Goal: Task Accomplishment & Management: Complete application form

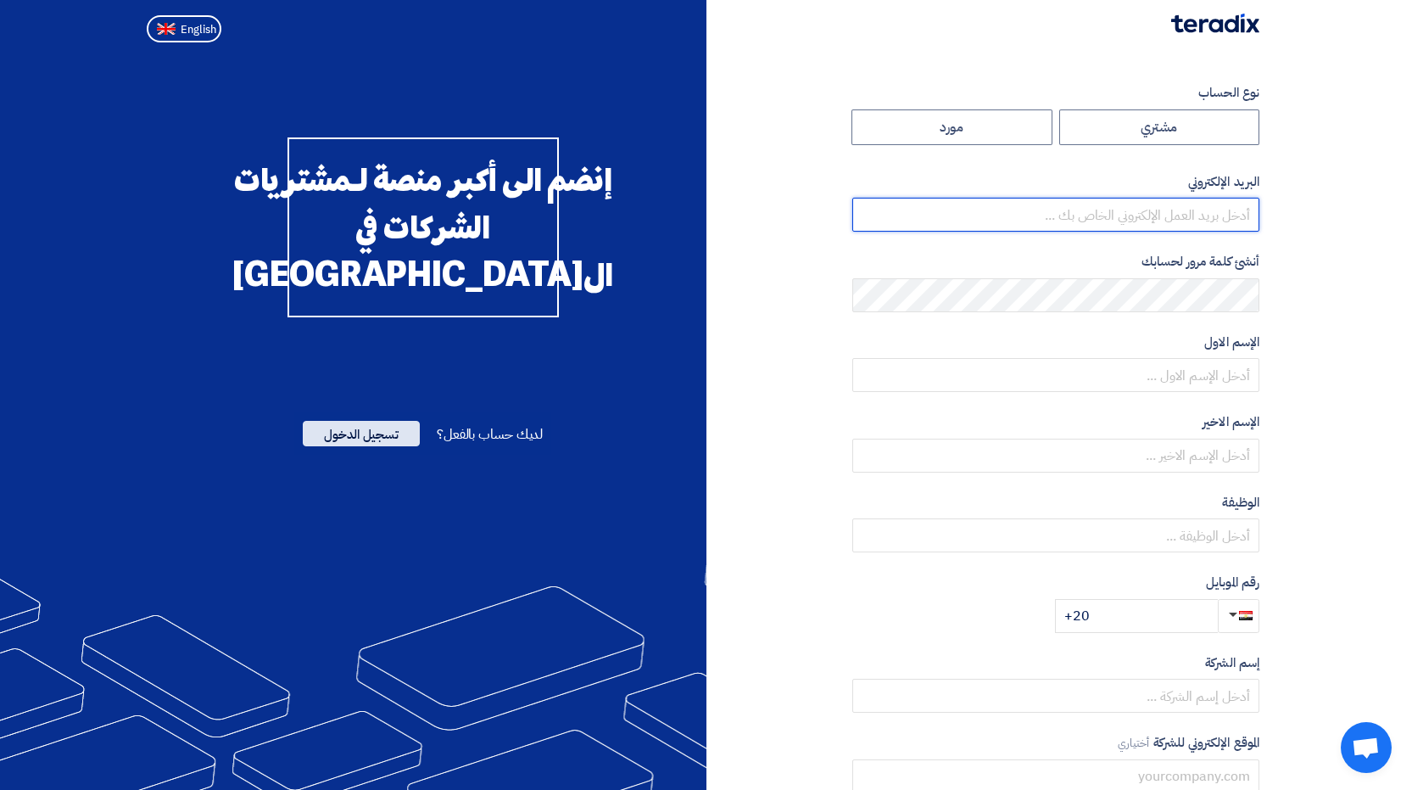
type input "[EMAIL_ADDRESS][DOMAIN_NAME]"
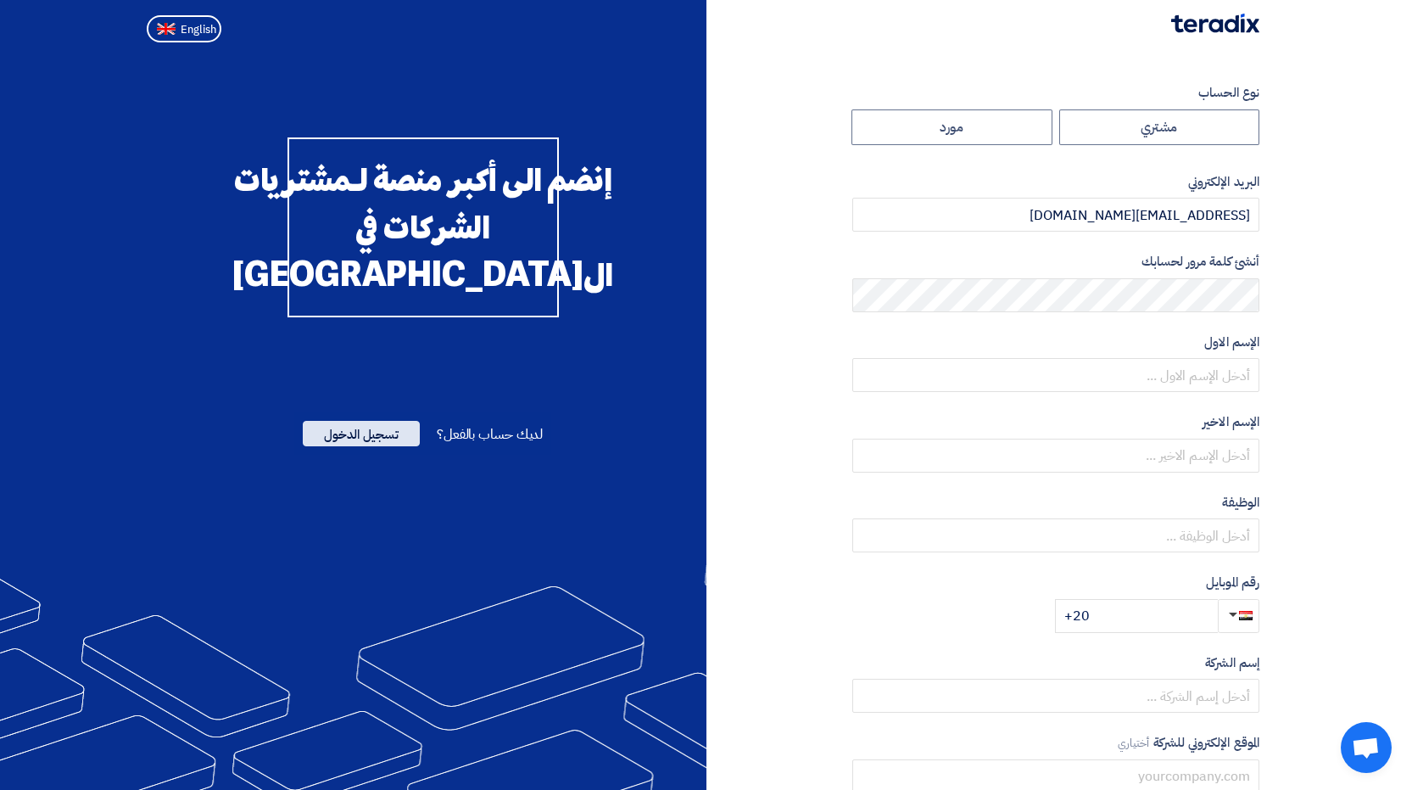
click at [344, 446] on span "تسجيل الدخول" at bounding box center [361, 433] width 117 height 25
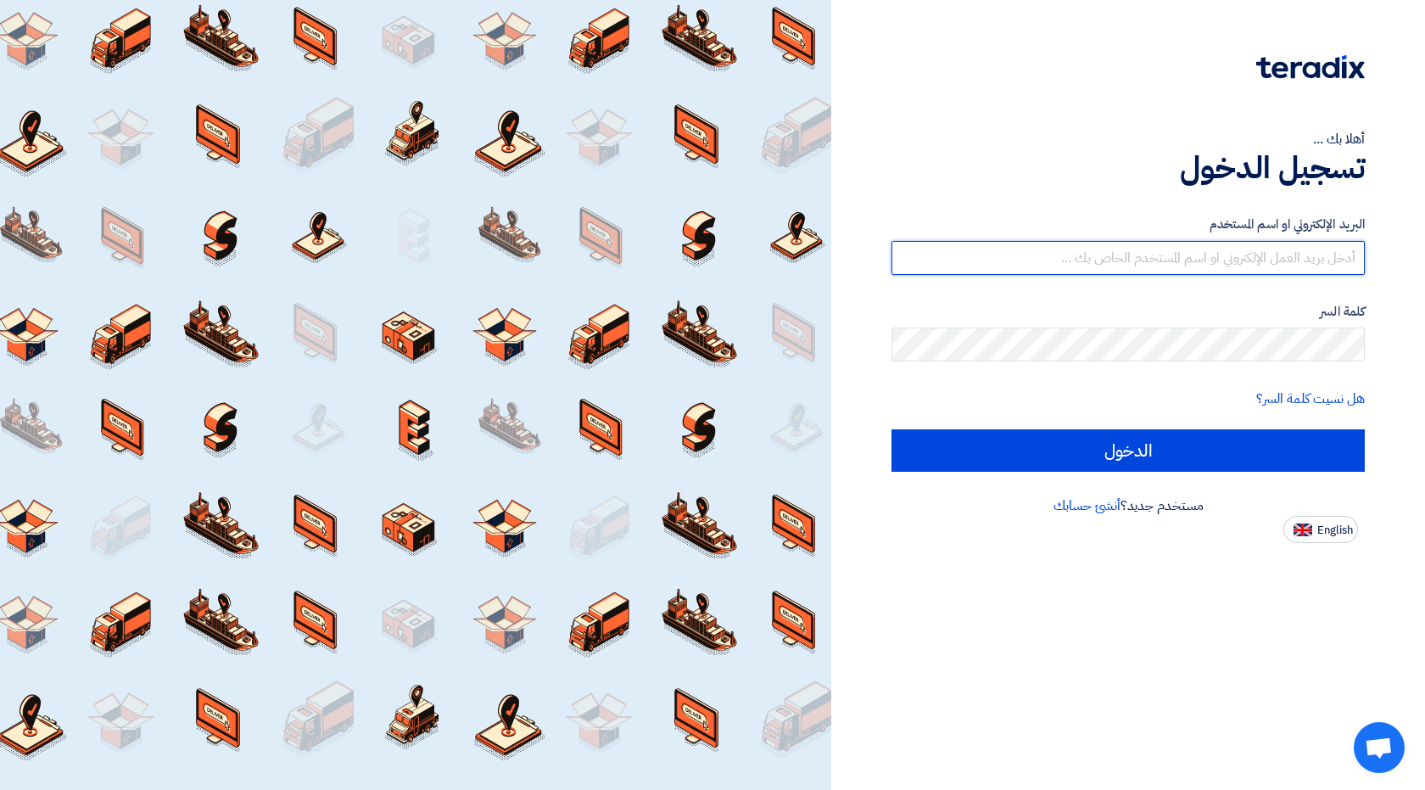
type input "[EMAIL_ADDRESS][DOMAIN_NAME]"
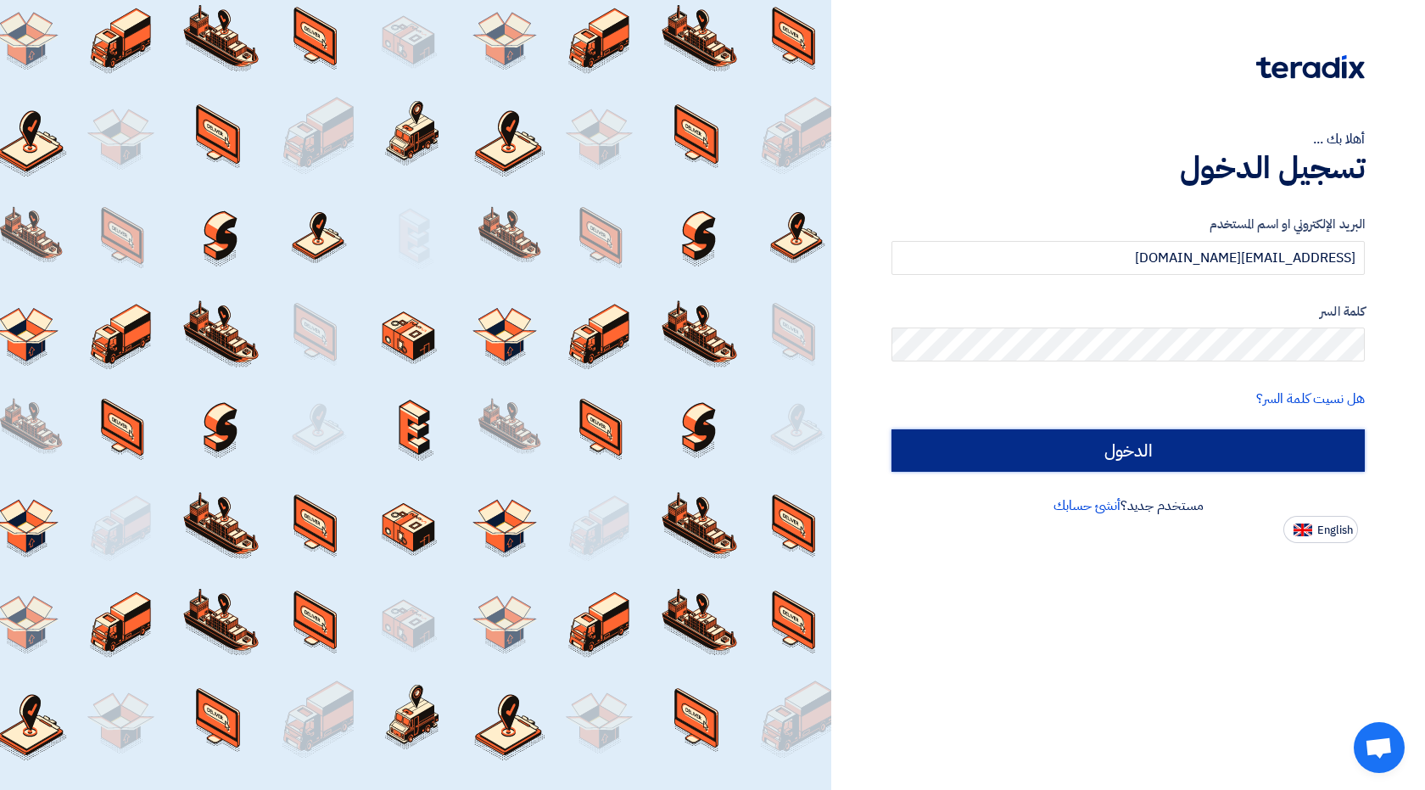
click at [1132, 449] on input "الدخول" at bounding box center [1127, 450] width 473 height 42
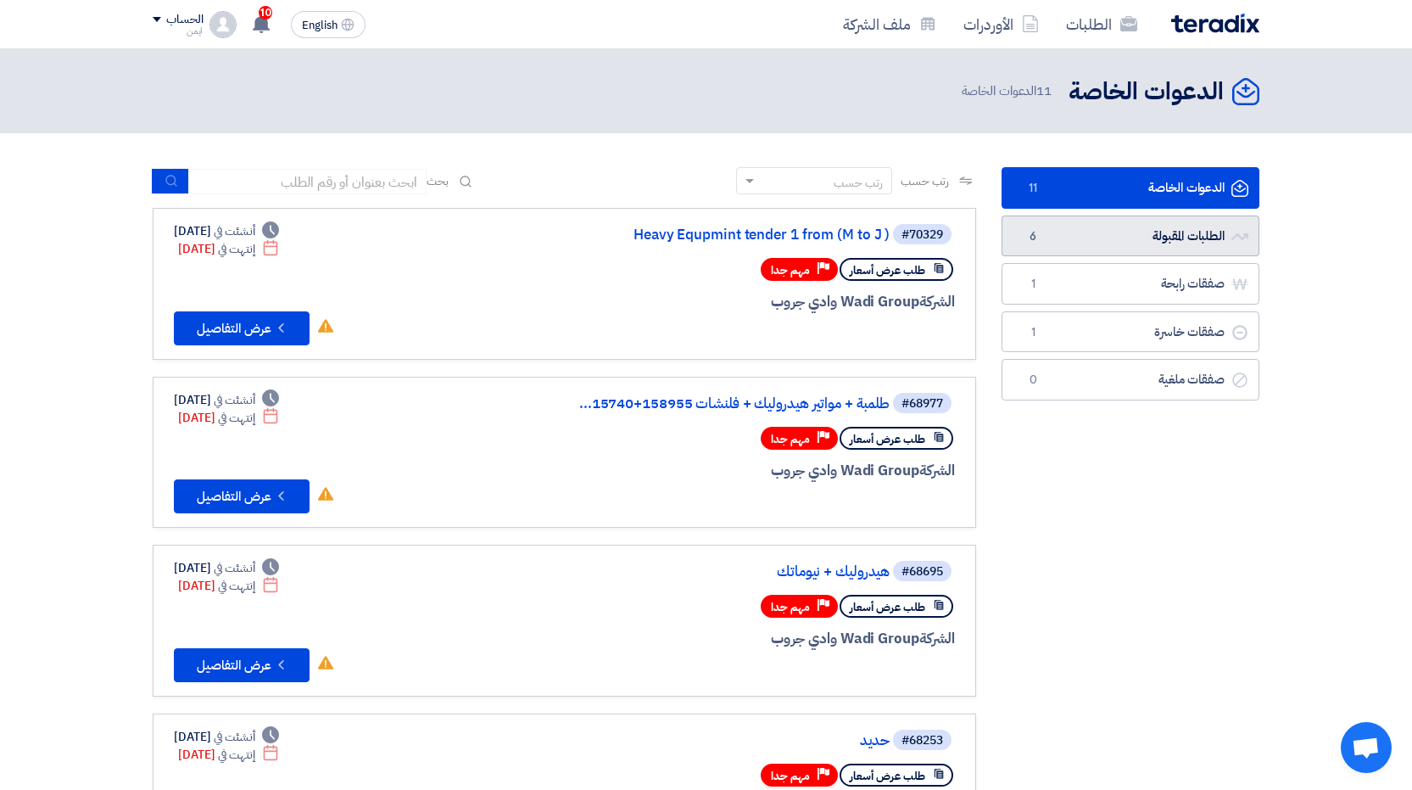
click at [1088, 237] on link "الطلبات المقبولة الطلبات المقبولة 6" at bounding box center [1131, 236] width 258 height 42
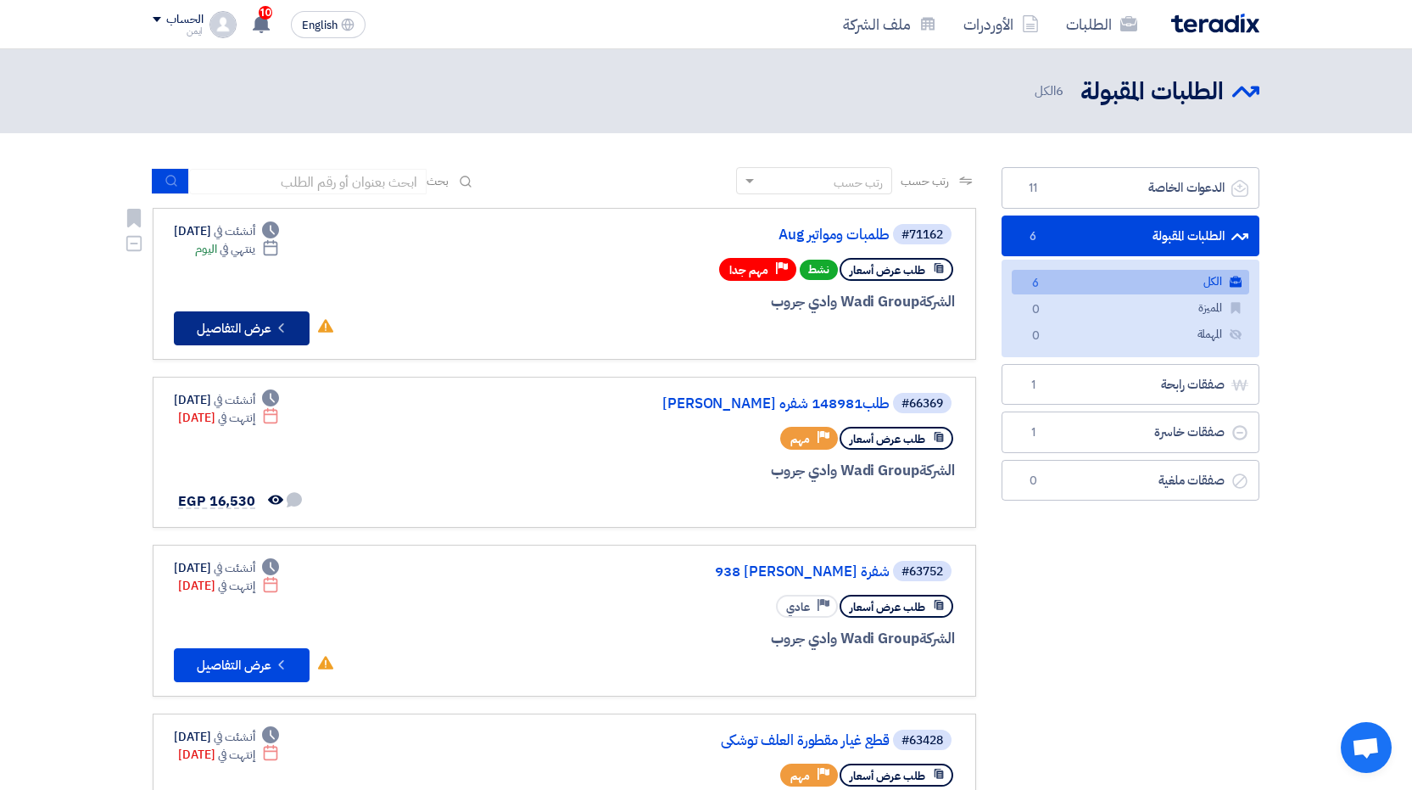
click at [263, 330] on button "Check details عرض التفاصيل" at bounding box center [242, 328] width 136 height 34
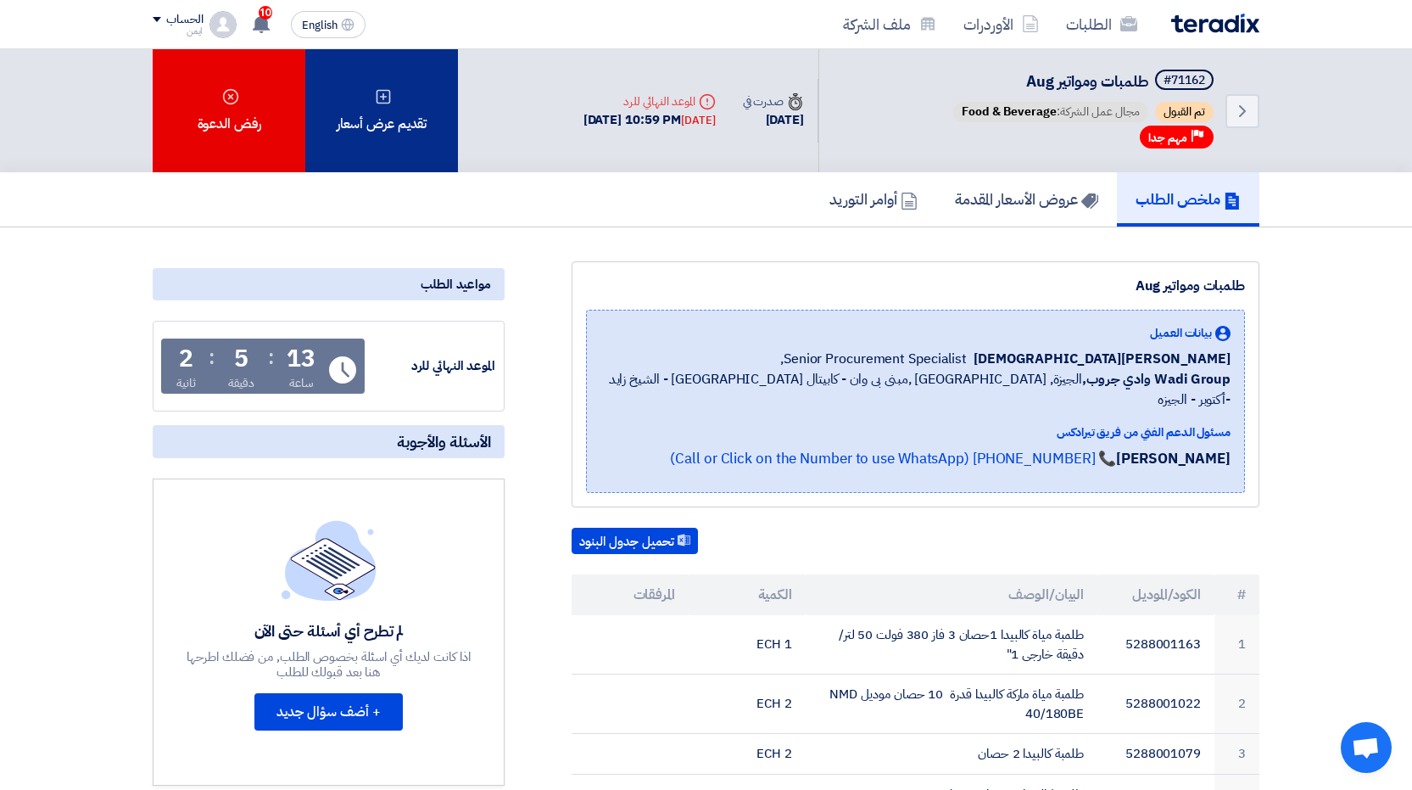
click at [359, 122] on div "تقديم عرض أسعار" at bounding box center [381, 110] width 153 height 123
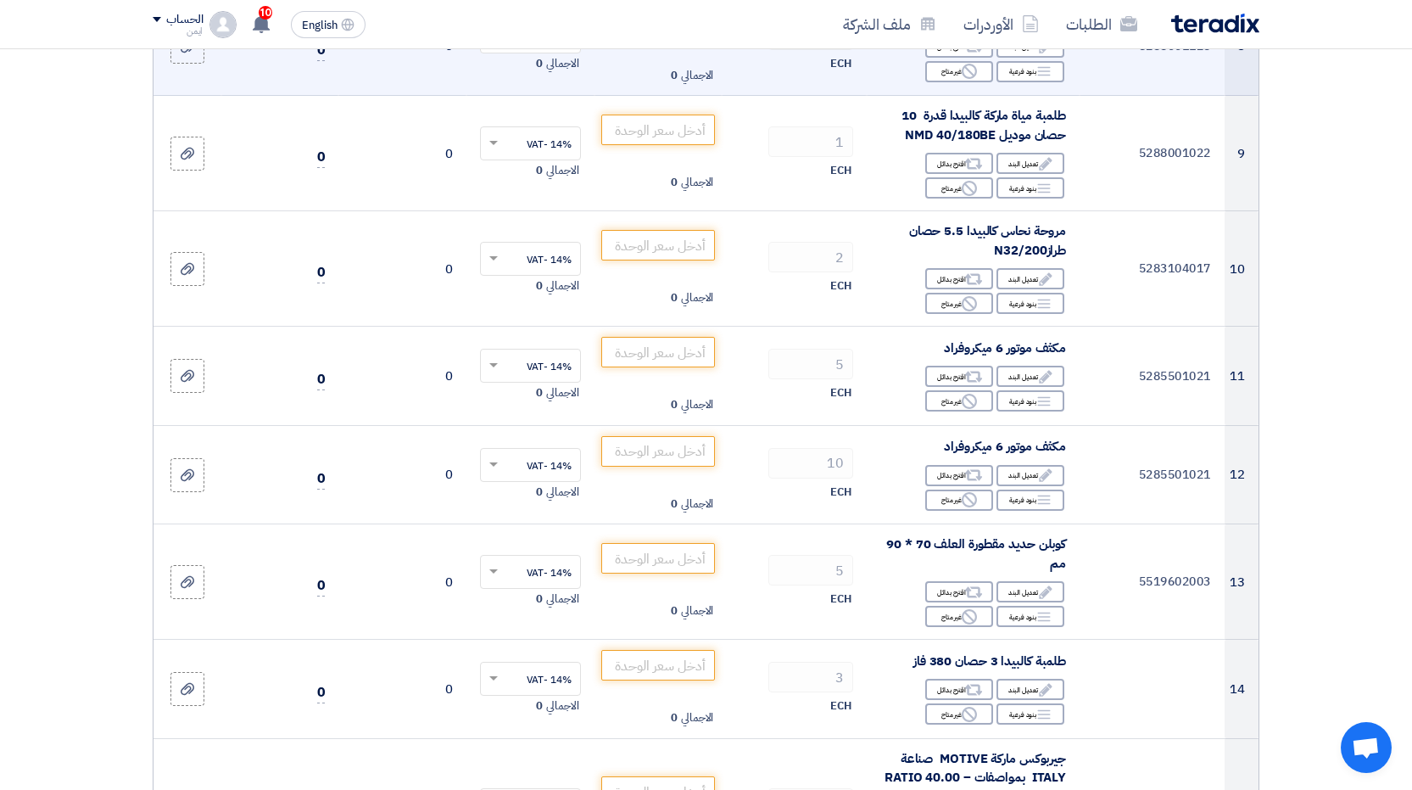
scroll to position [1102, 0]
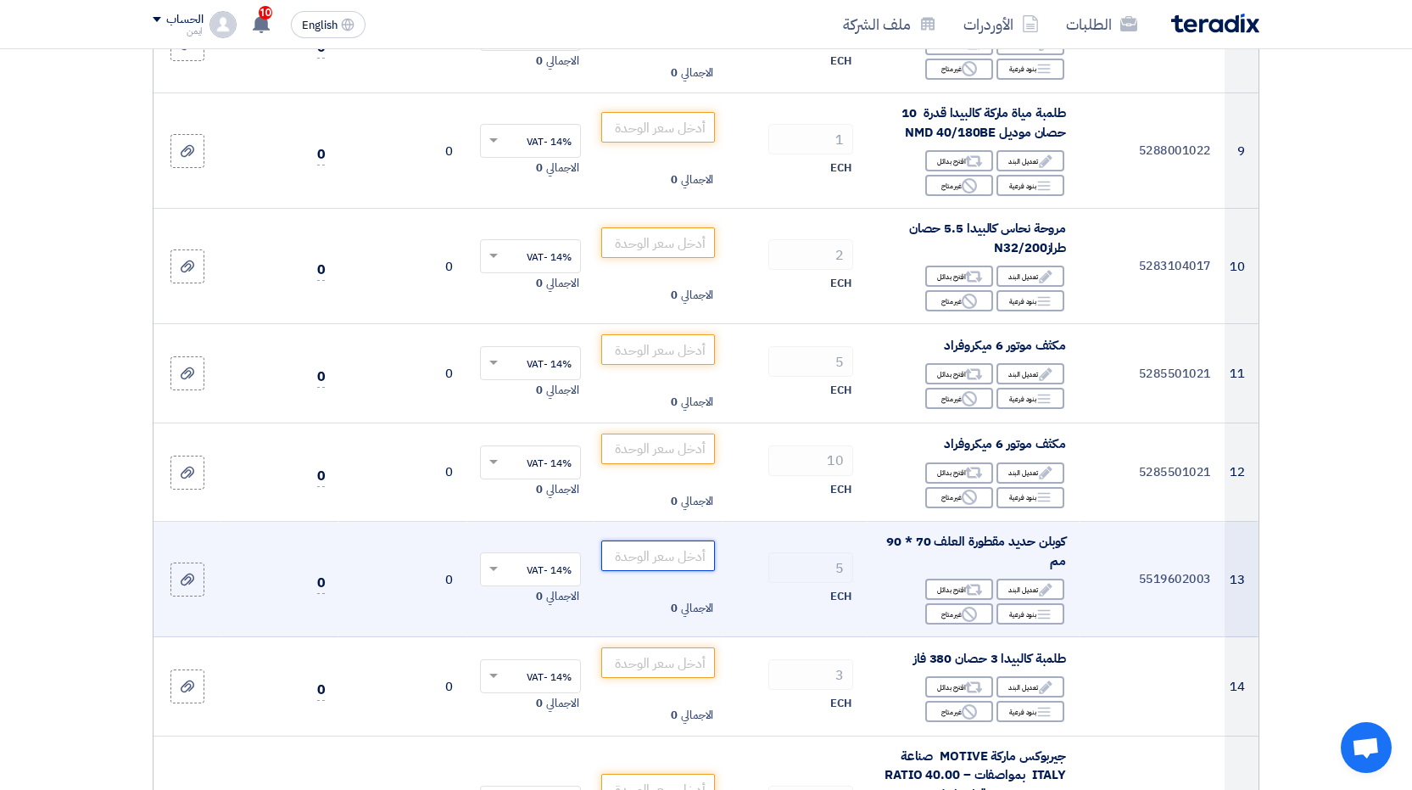
click at [686, 555] on input "number" at bounding box center [658, 555] width 114 height 31
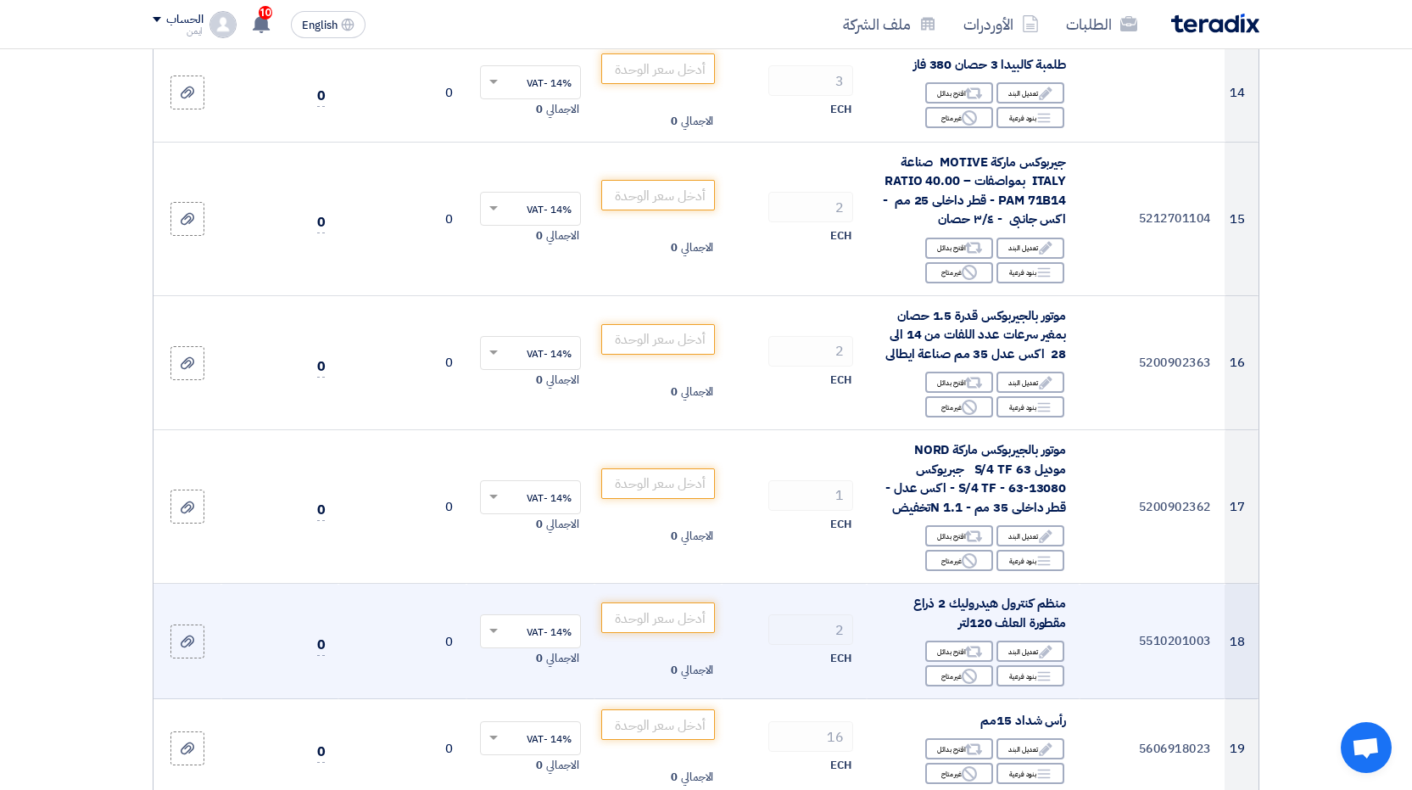
scroll to position [1781, 0]
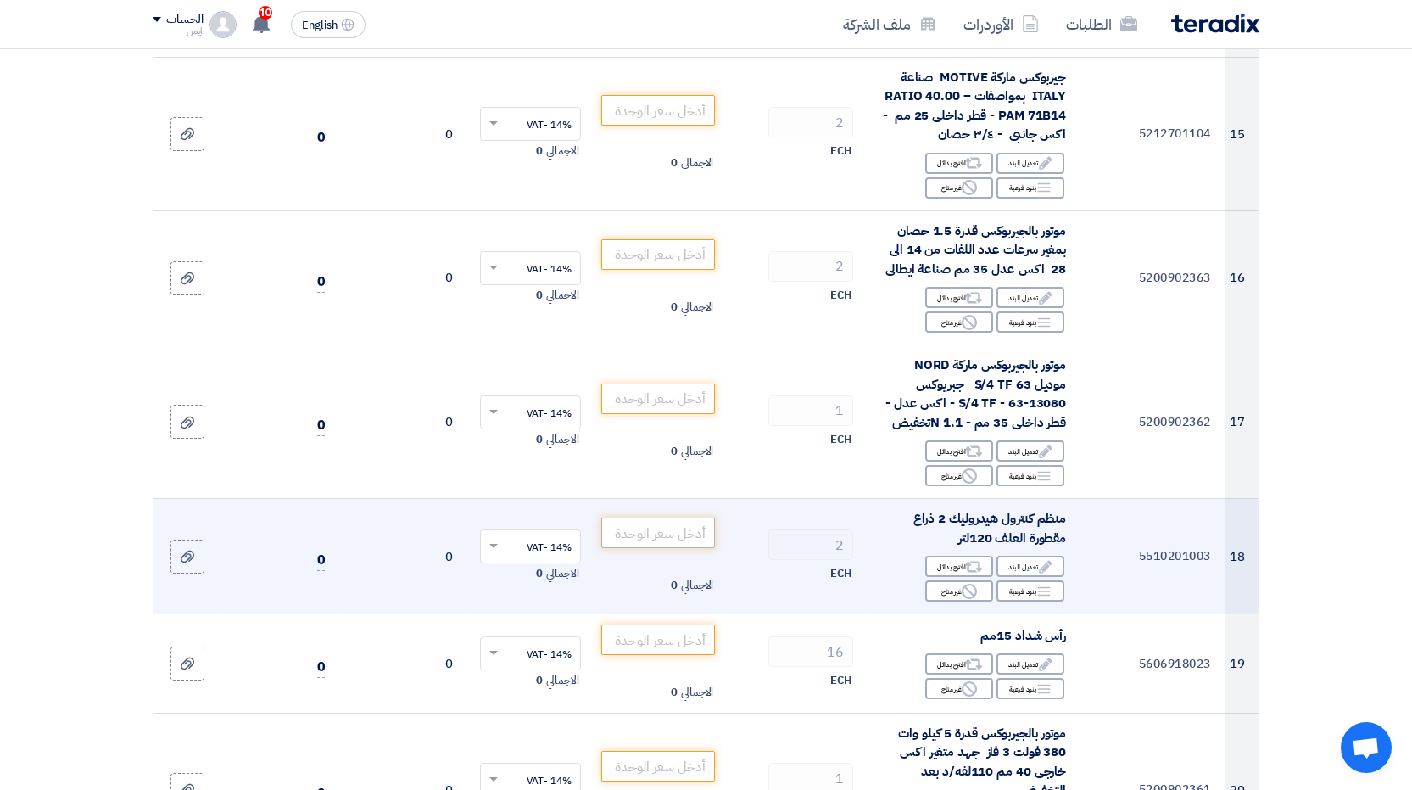
type input "1000"
click at [689, 534] on input "number" at bounding box center [658, 532] width 114 height 31
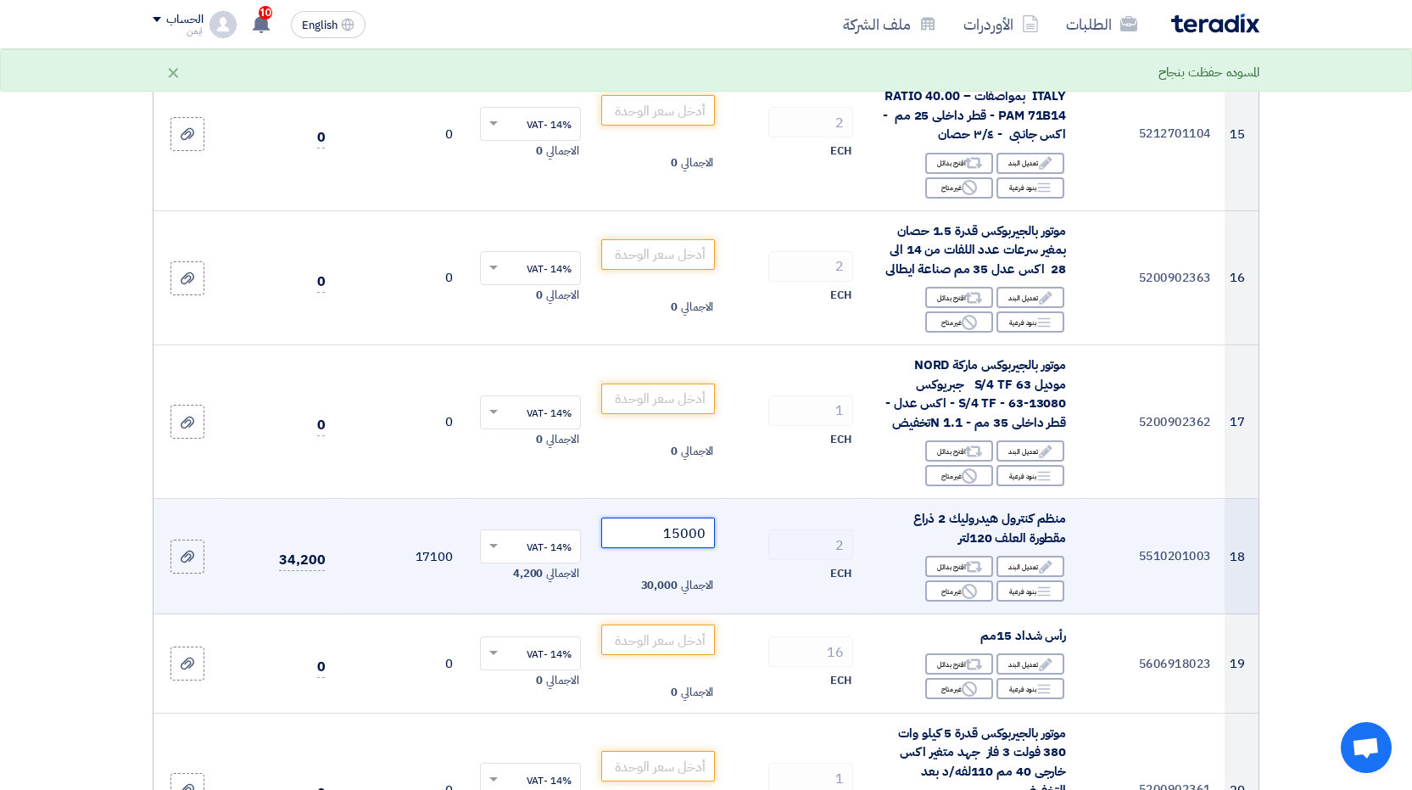
type input "15000"
click at [733, 580] on td "2 ECH" at bounding box center [794, 556] width 145 height 115
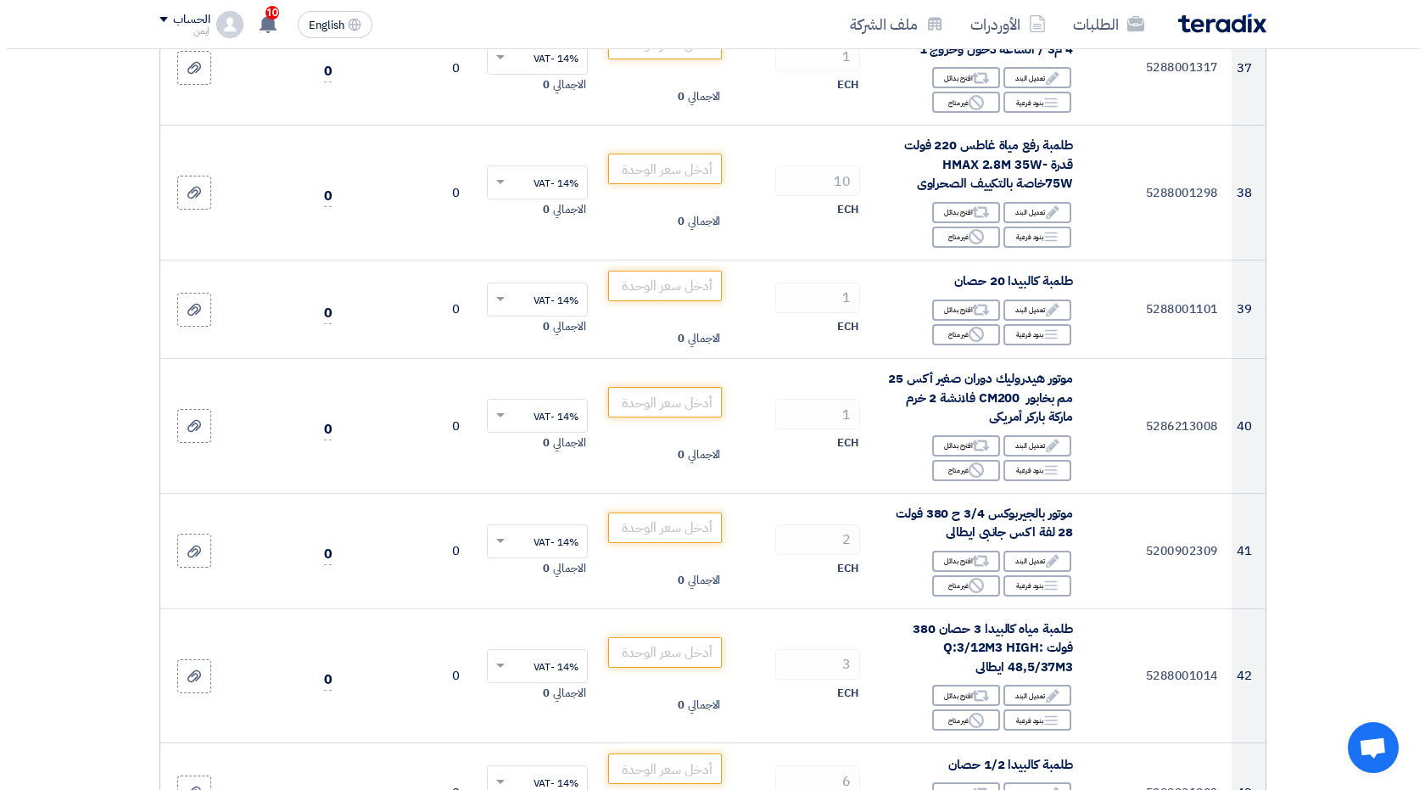
scroll to position [4664, 0]
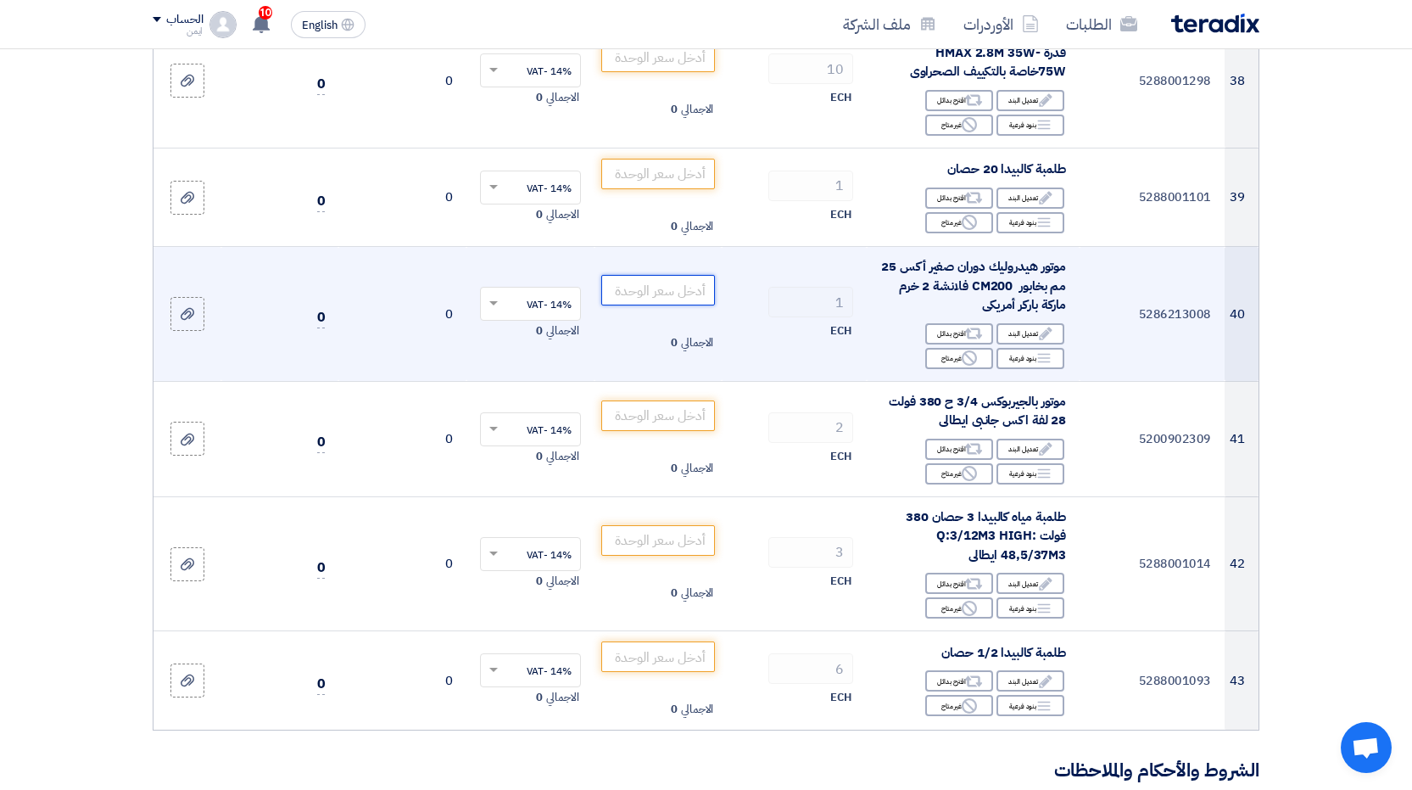
click at [673, 275] on input "number" at bounding box center [658, 290] width 114 height 31
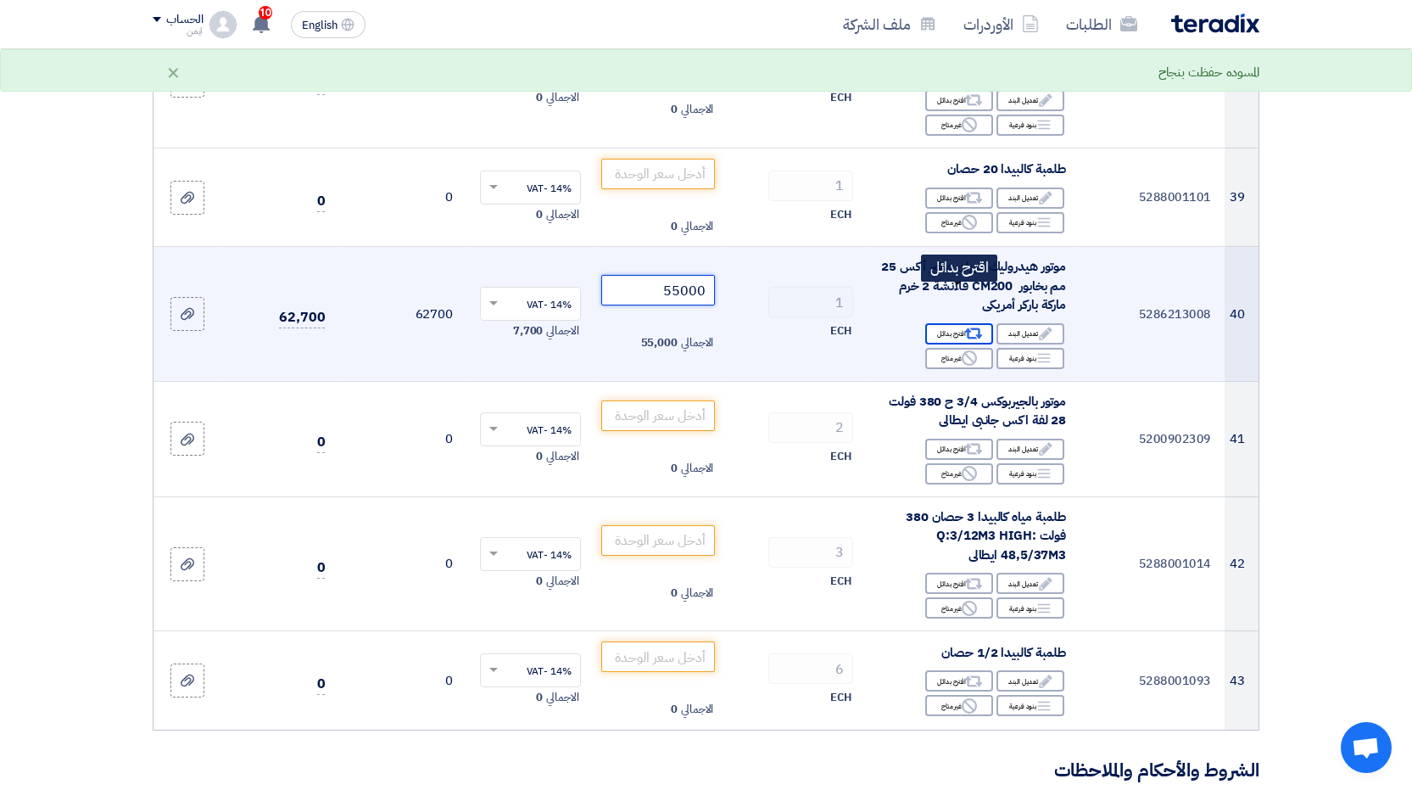
type input "55000"
click at [959, 323] on div "Alternative اقترح بدائل" at bounding box center [959, 333] width 68 height 21
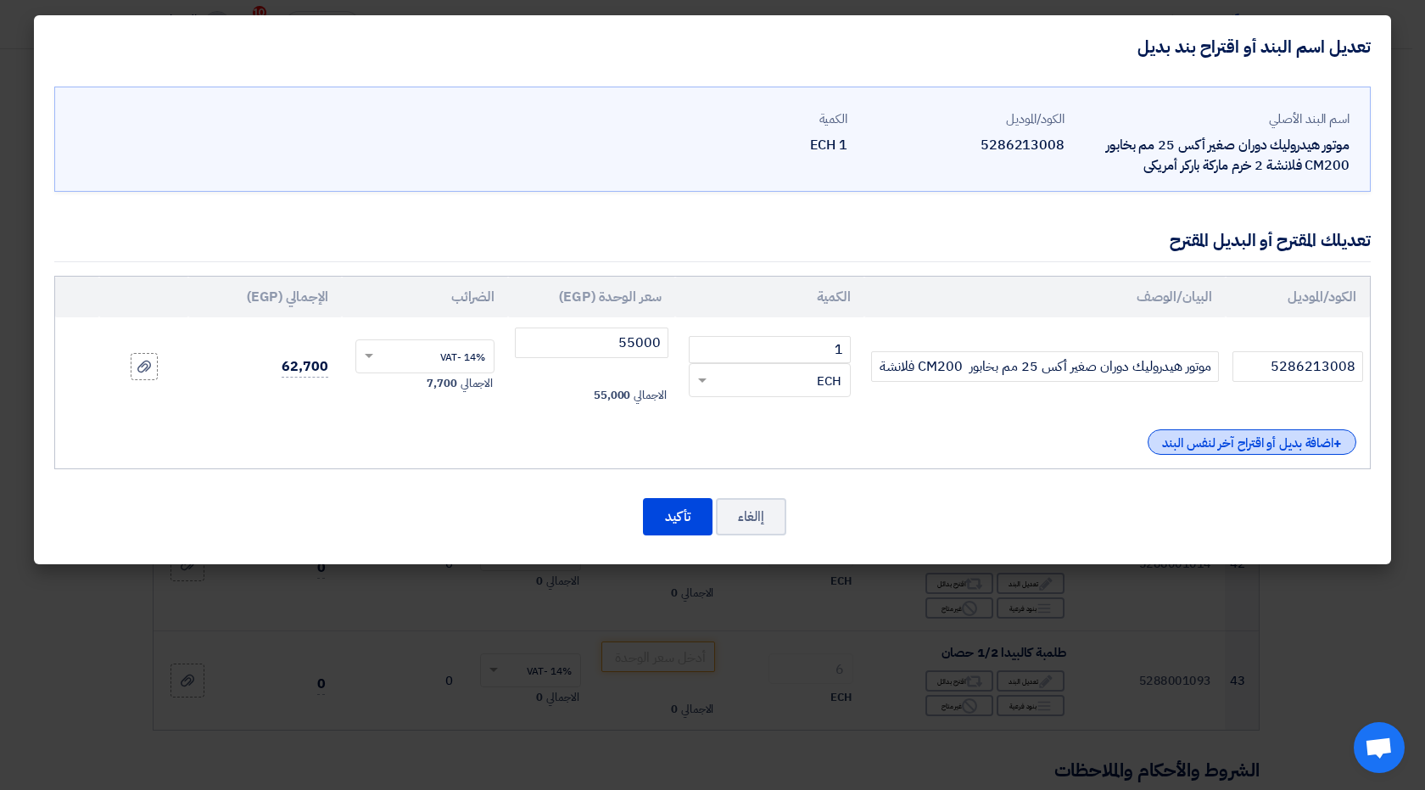
click at [1253, 447] on div "+ اضافة بديل أو اقتراح آخر لنفس البند" at bounding box center [1251, 441] width 209 height 25
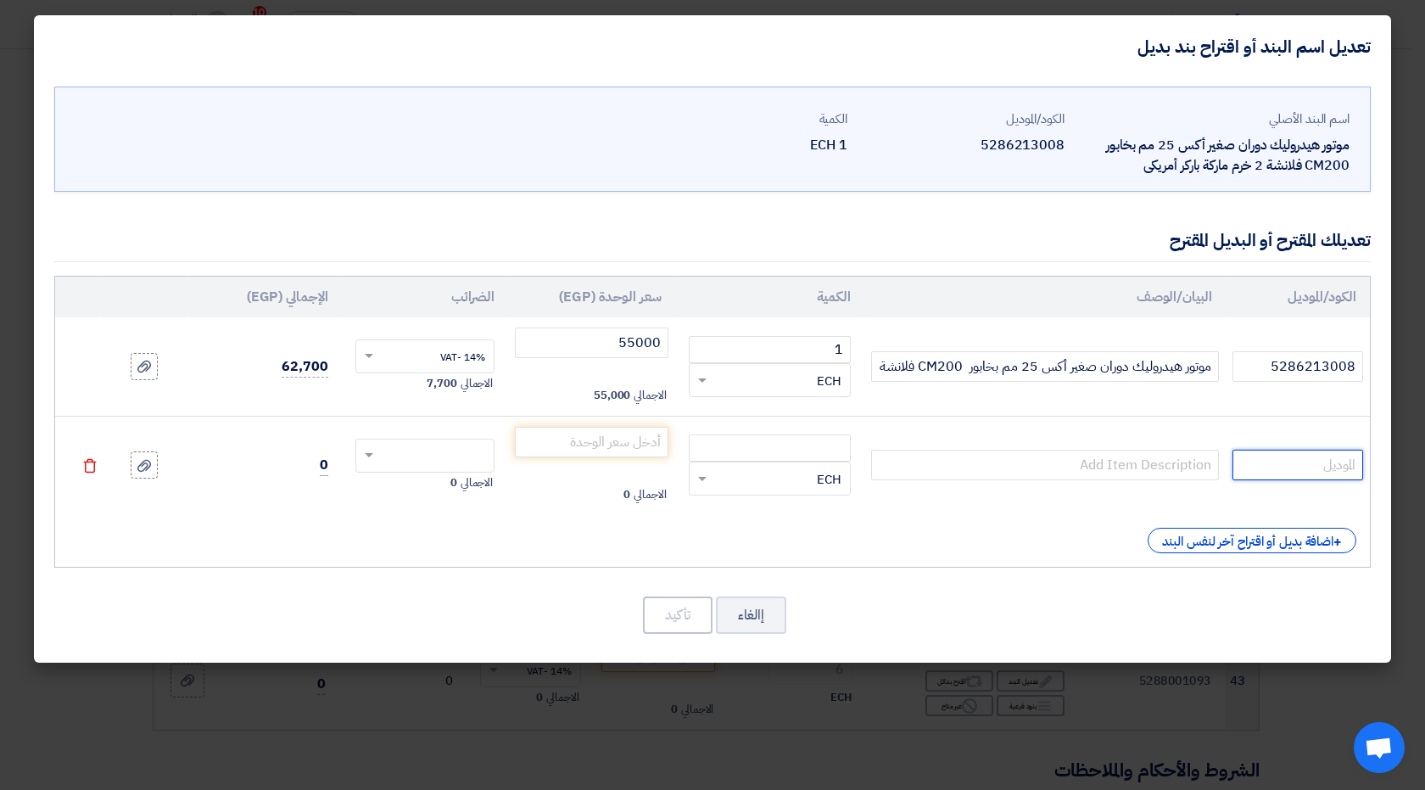
click at [1297, 466] on input "text" at bounding box center [1297, 464] width 131 height 31
click at [1299, 374] on input "5286213008" at bounding box center [1297, 366] width 131 height 31
click at [1328, 461] on input "text" at bounding box center [1297, 464] width 131 height 31
paste input "5286213008"
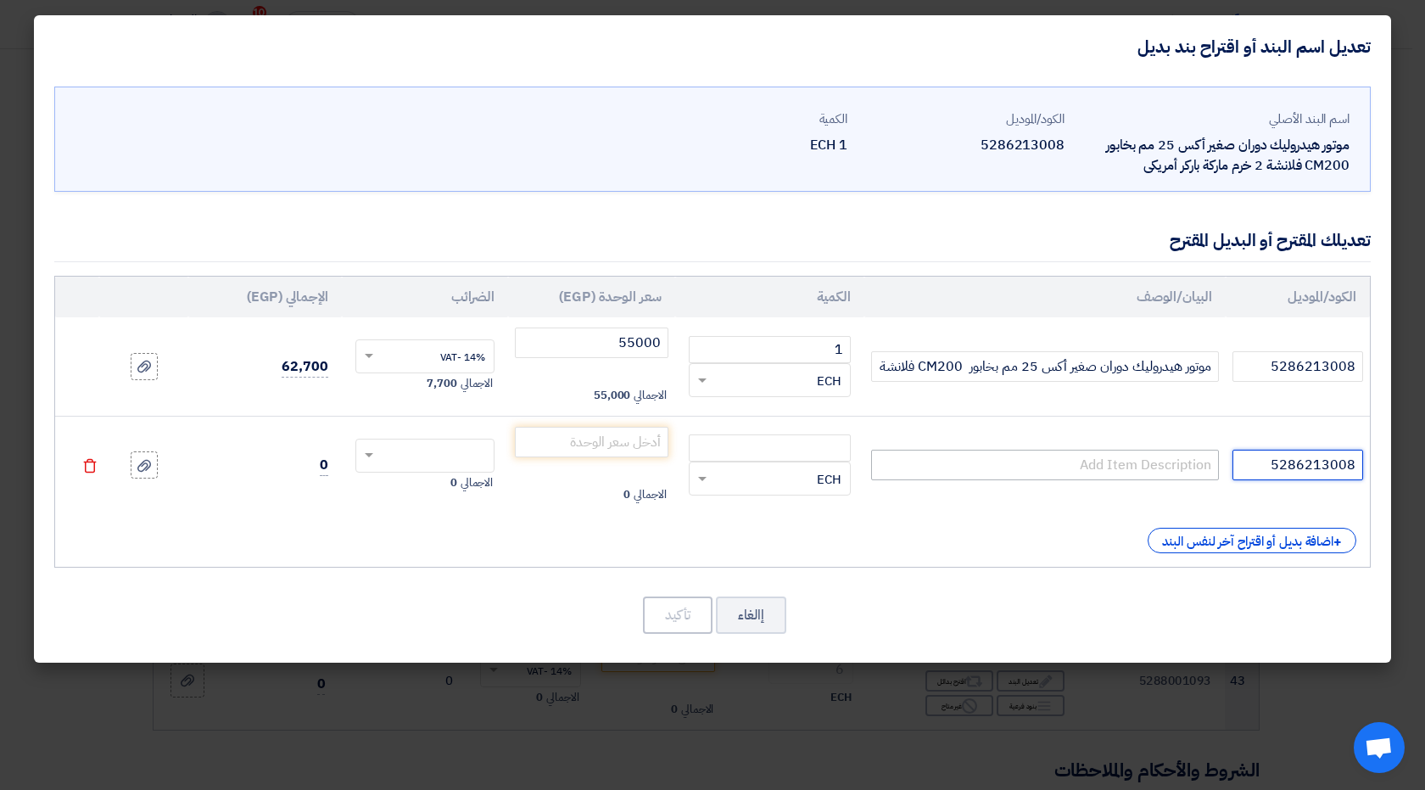
type input "5286213008"
click at [1180, 463] on input "text" at bounding box center [1045, 464] width 348 height 31
click at [1151, 364] on input "موتور هيدروليك دوران صغير أكس 25 مم بخابور CM200 فلانشة 2 خرم ماركة باركر أمريكى" at bounding box center [1045, 366] width 348 height 31
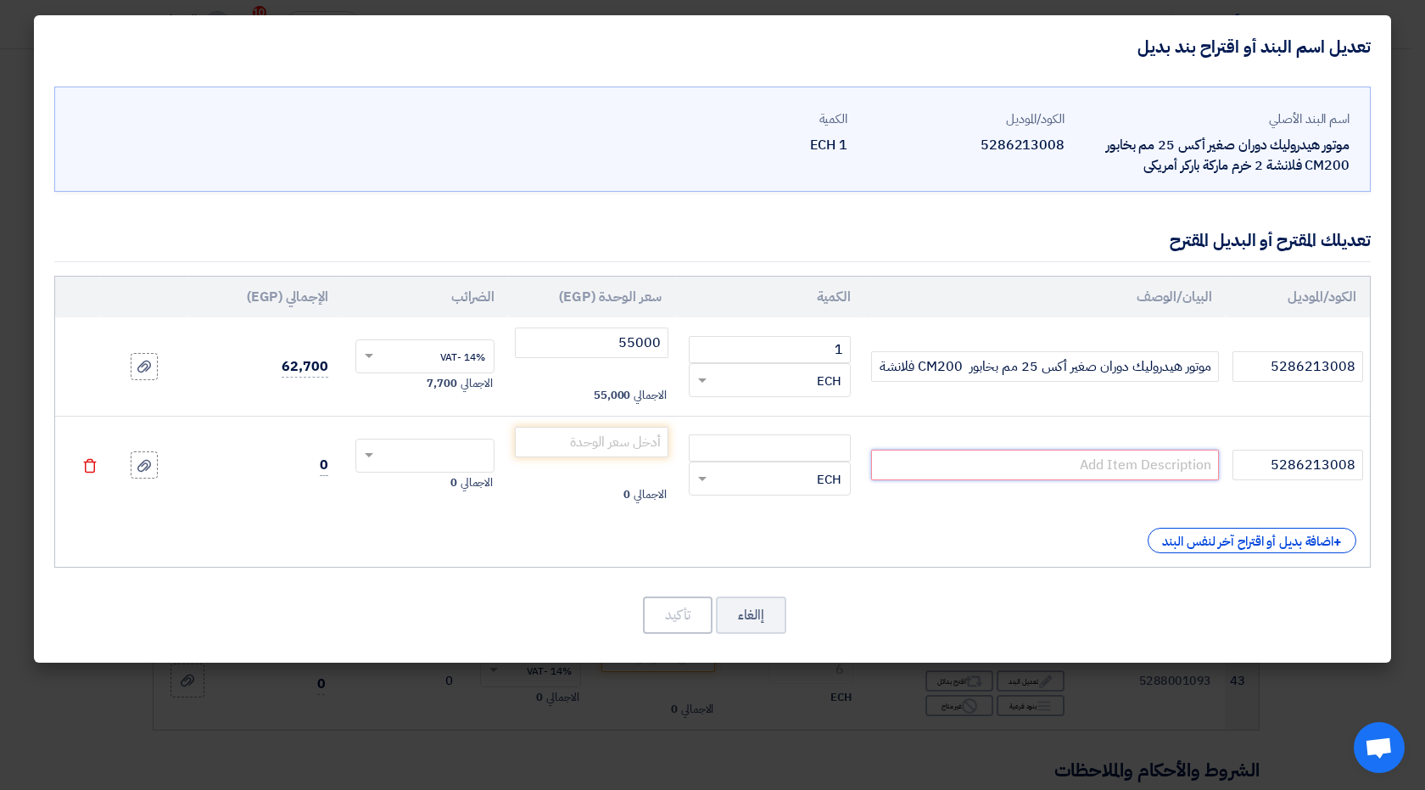
click at [1158, 466] on input "text" at bounding box center [1045, 464] width 348 height 31
paste input "موتور هيدروليك دوران صغير أكس 25 مم بخابور CM200 فلانشة 2 خرم ماركة باركر أمريكى"
drag, startPoint x: 963, startPoint y: 465, endPoint x: 874, endPoint y: 471, distance: 89.2
click at [874, 471] on input "موتور هيدروليك دوران صغير أكس 25 مم بخابور CM200 فلانشة 2 خرم ماركة باركر أمريكى" at bounding box center [1045, 464] width 348 height 31
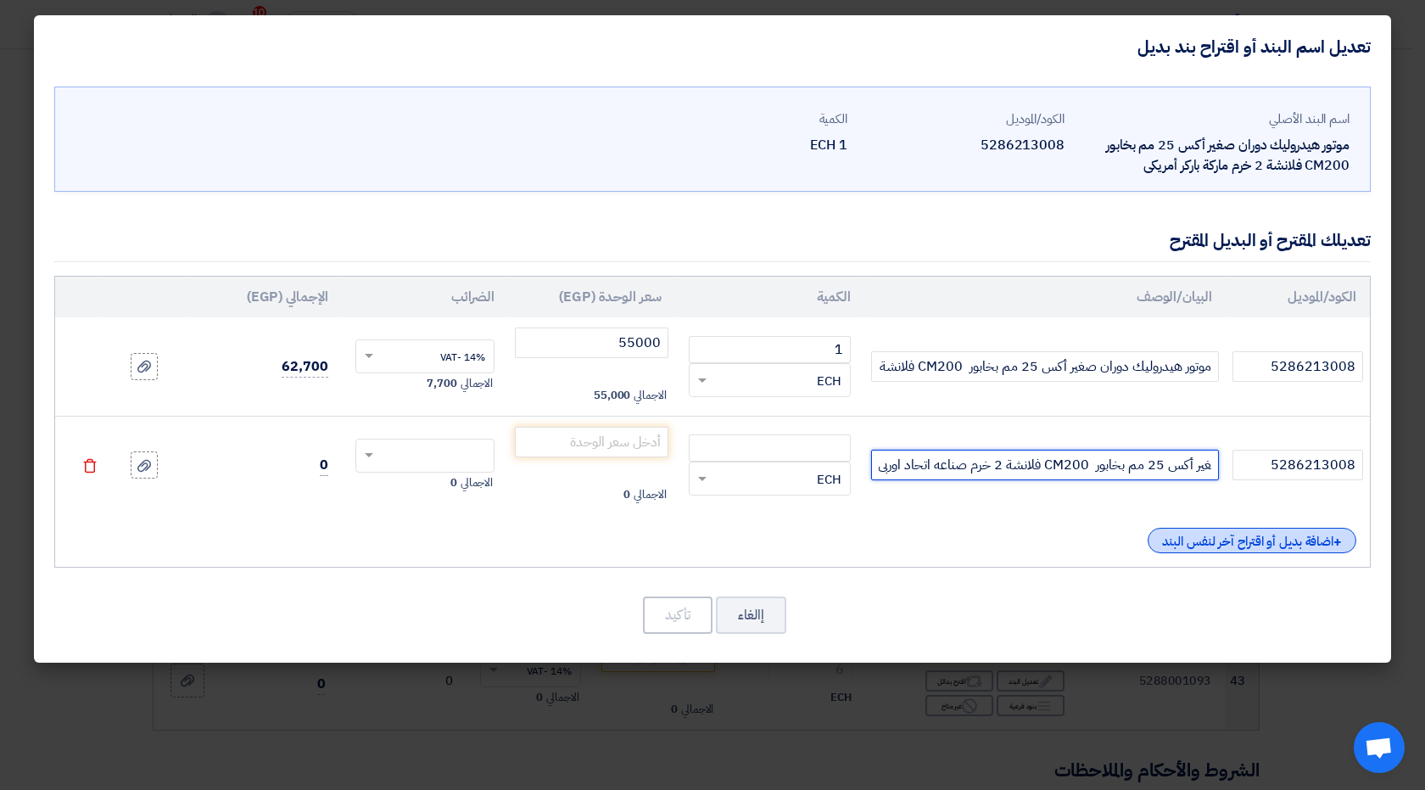
scroll to position [0, -125]
type input "موتور هيدروليك دوران صغير أكس 25 مم بخابور CM200 فلانشة 2 خرم صناعه اتحاد اوربى"
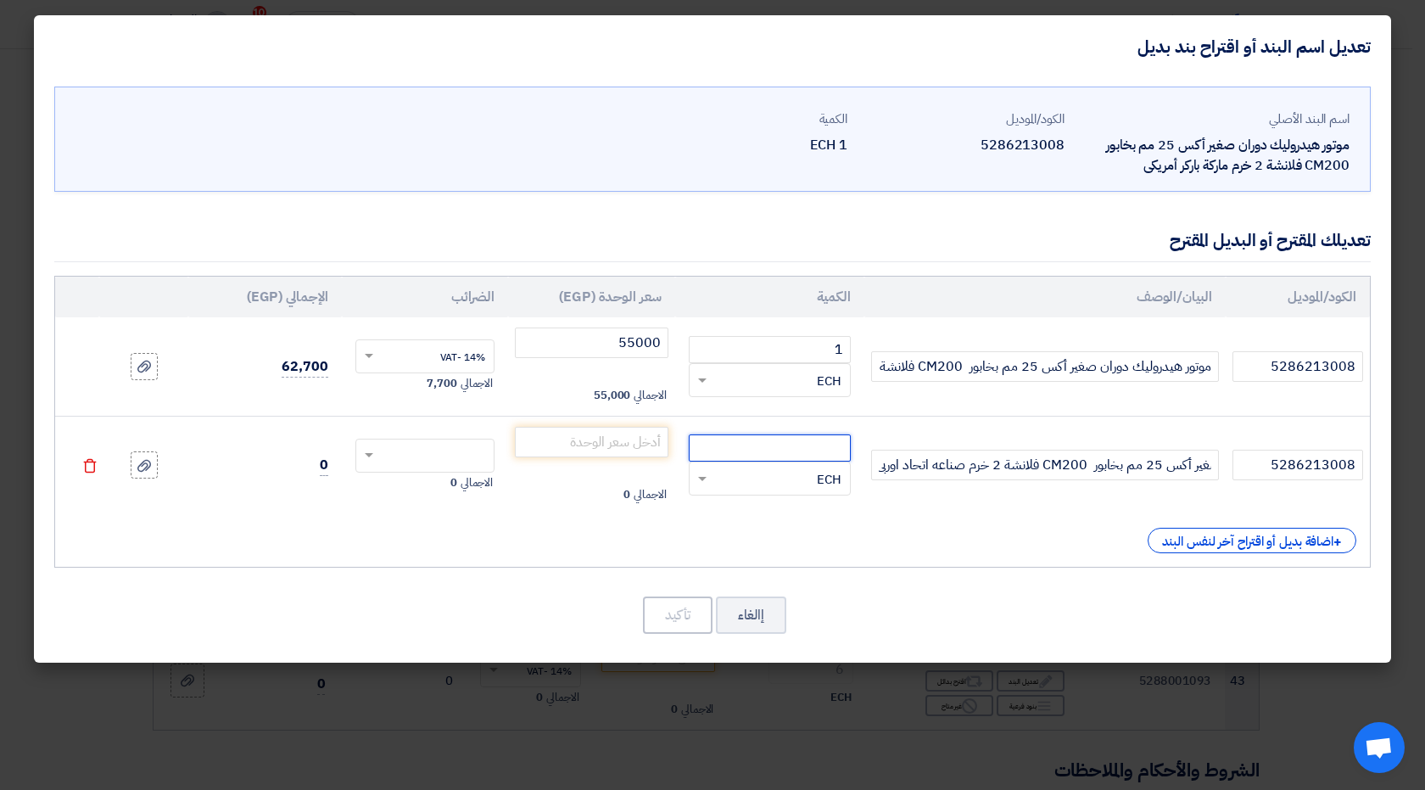
scroll to position [0, 0]
click at [816, 444] on input "number" at bounding box center [770, 447] width 162 height 27
type input "1"
click at [615, 448] on input "number" at bounding box center [591, 442] width 153 height 31
type input "25000"
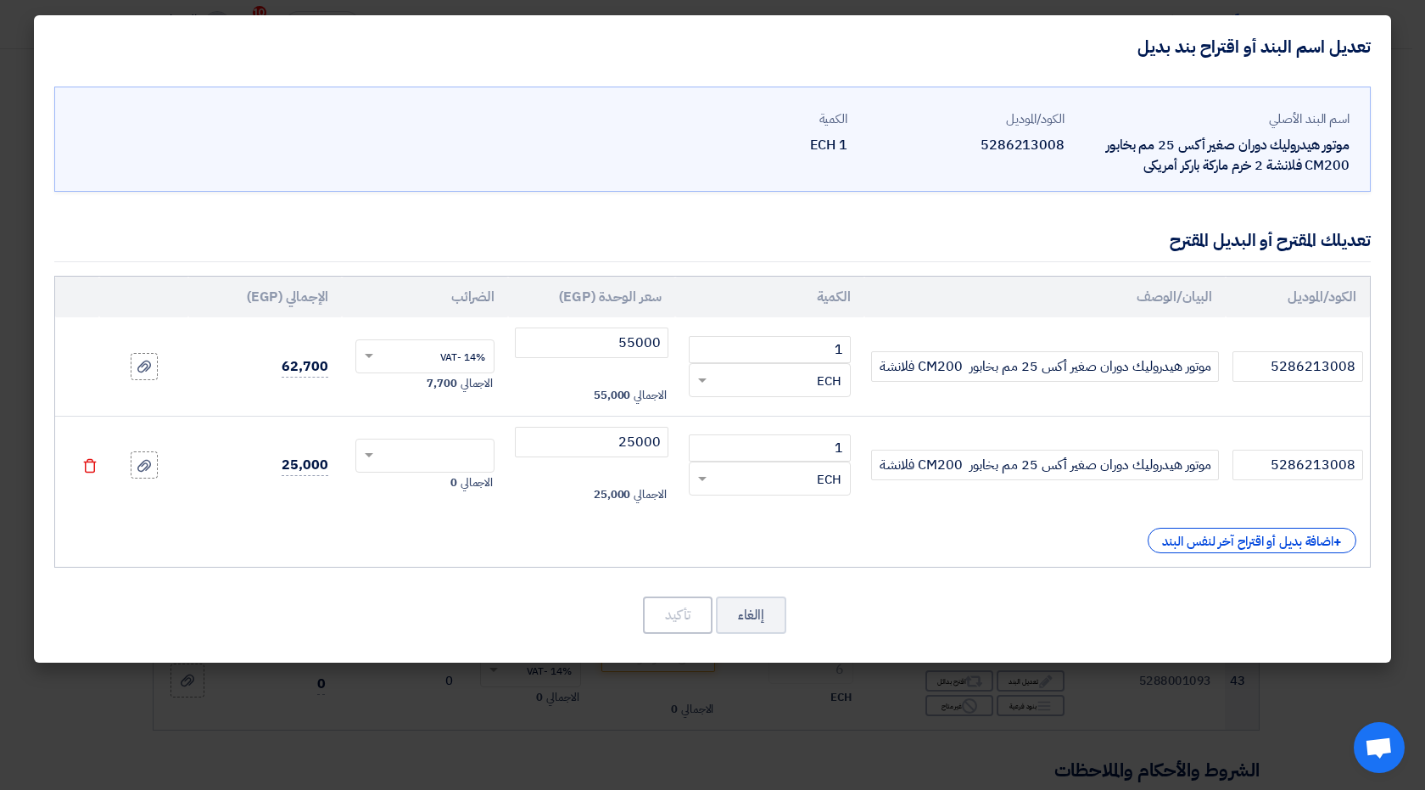
click at [502, 527] on div "الكود/الموديل البيان/الوصف الكمية سعر الوحدة (EGP) الضرائب الإجمالي (EGP) 52862…" at bounding box center [712, 422] width 1316 height 292
click at [368, 457] on span at bounding box center [366, 455] width 21 height 15
click at [425, 483] on div "14% -VAT" at bounding box center [425, 487] width 138 height 30
click at [499, 526] on div "الكود/الموديل البيان/الوصف الكمية سعر الوحدة (EGP) الضرائب الإجمالي (EGP) 52862…" at bounding box center [712, 422] width 1316 height 292
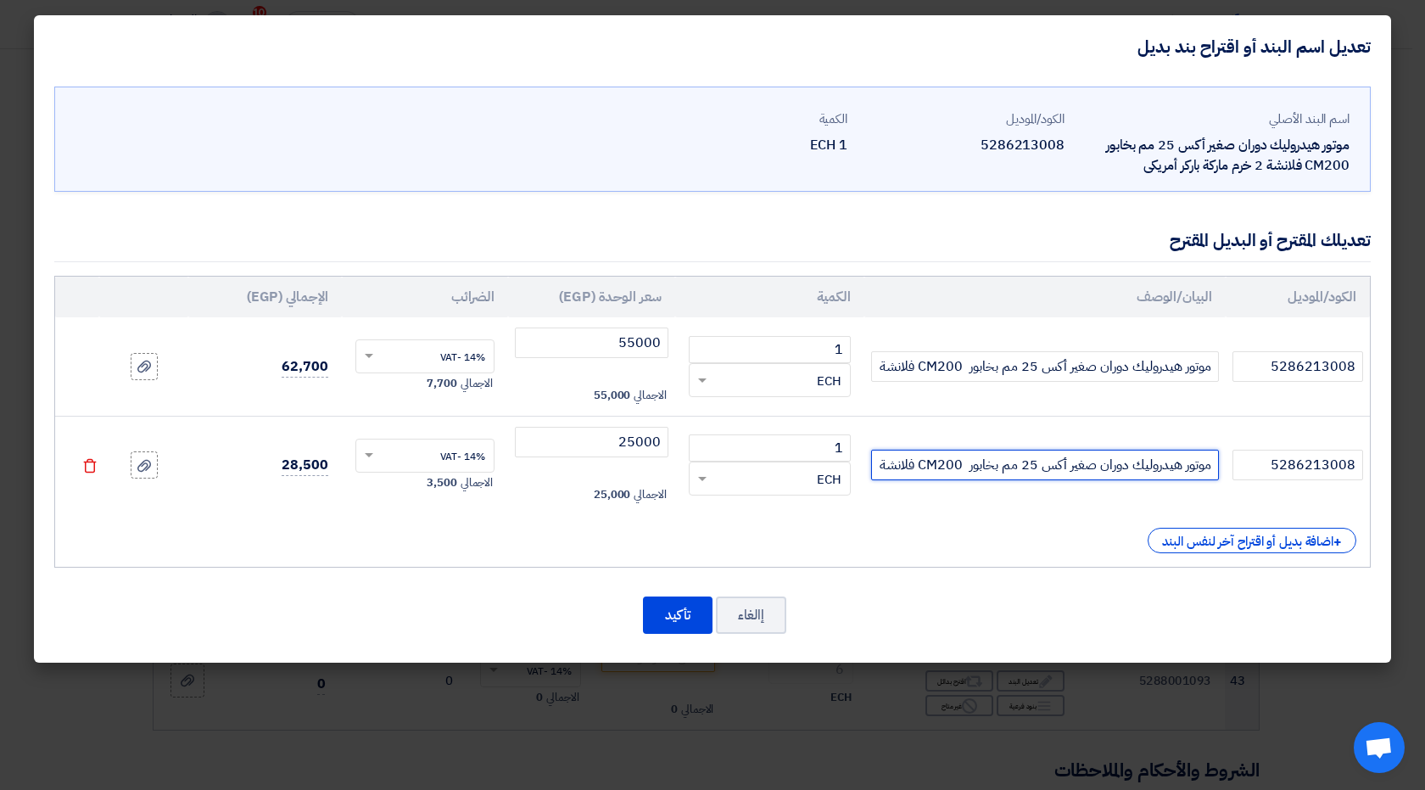
click at [975, 464] on input "موتور هيدروليك دوران صغير أكس 25 مم بخابور CM200 فلانشة 2 خرم صناعه اتحاد اوربى" at bounding box center [1045, 464] width 348 height 31
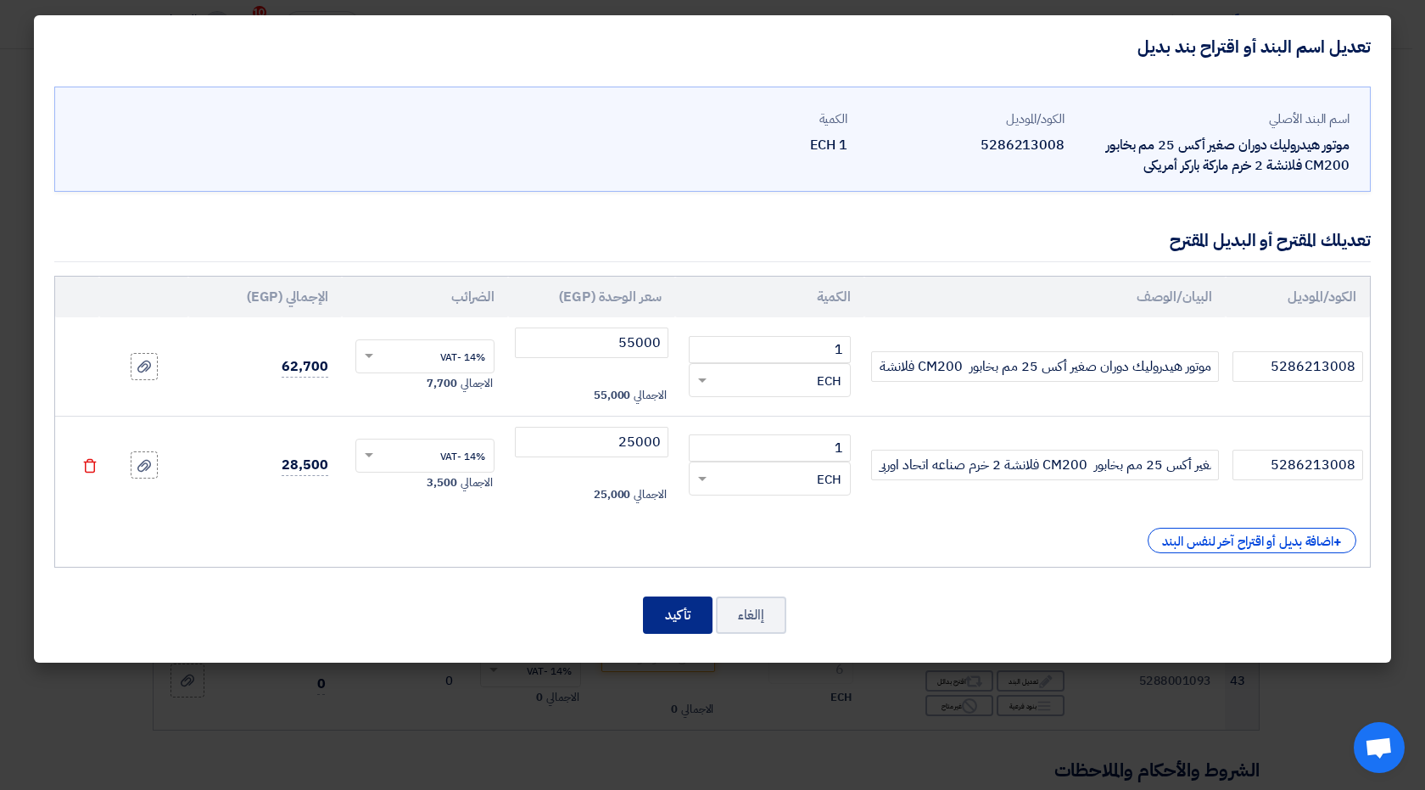
click at [678, 615] on button "تأكيد" at bounding box center [678, 614] width 70 height 37
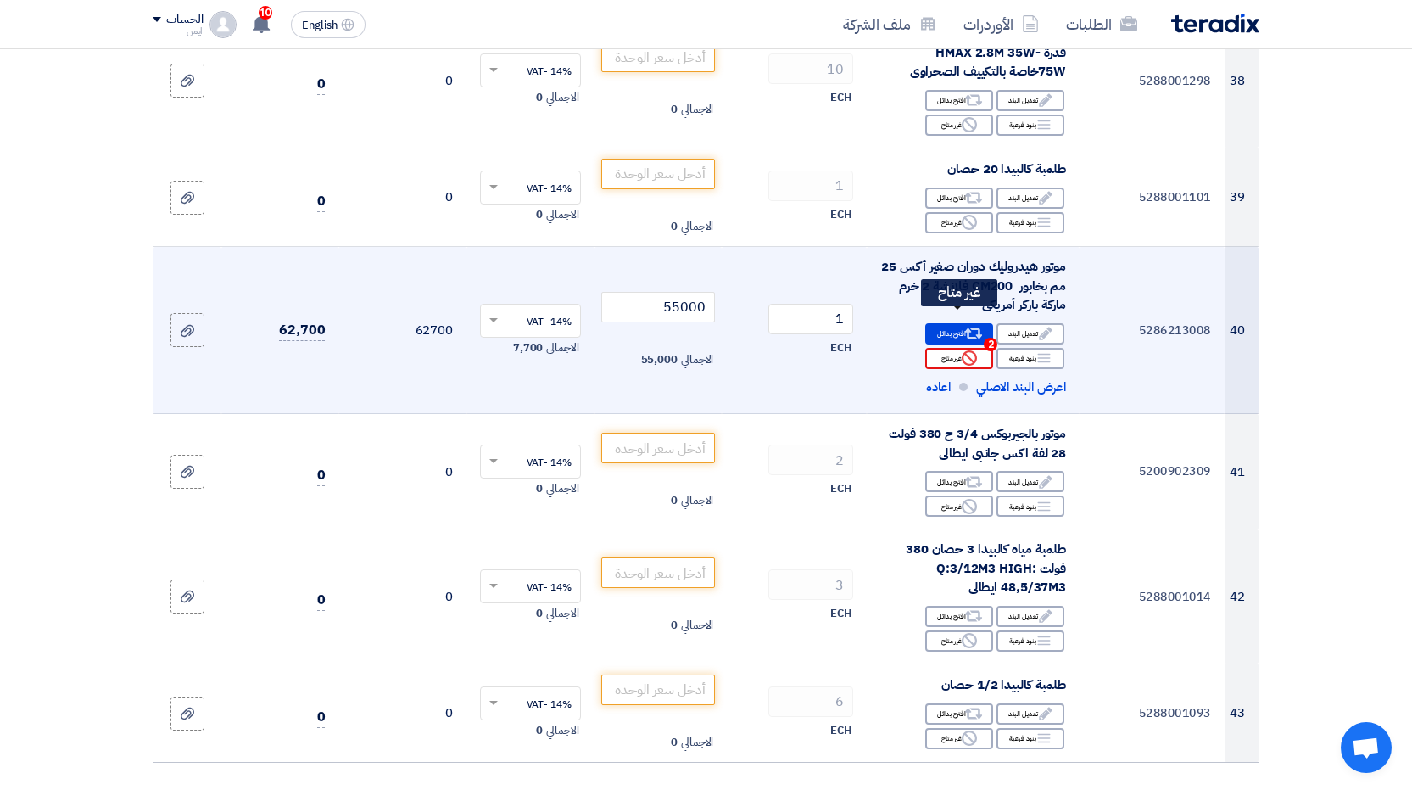
click at [952, 348] on div "Reject غير متاح" at bounding box center [959, 358] width 68 height 21
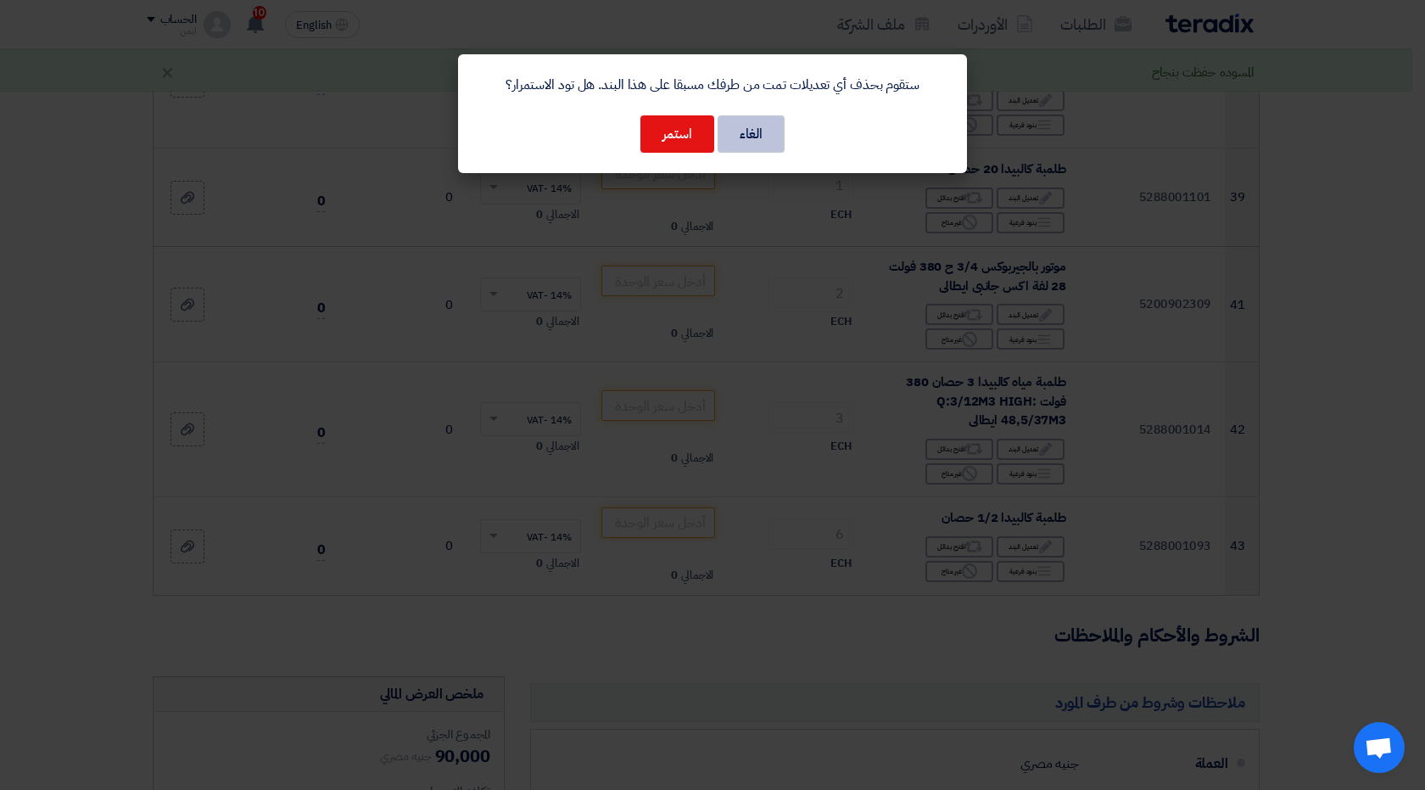
click at [771, 137] on button "الغاء" at bounding box center [750, 133] width 67 height 37
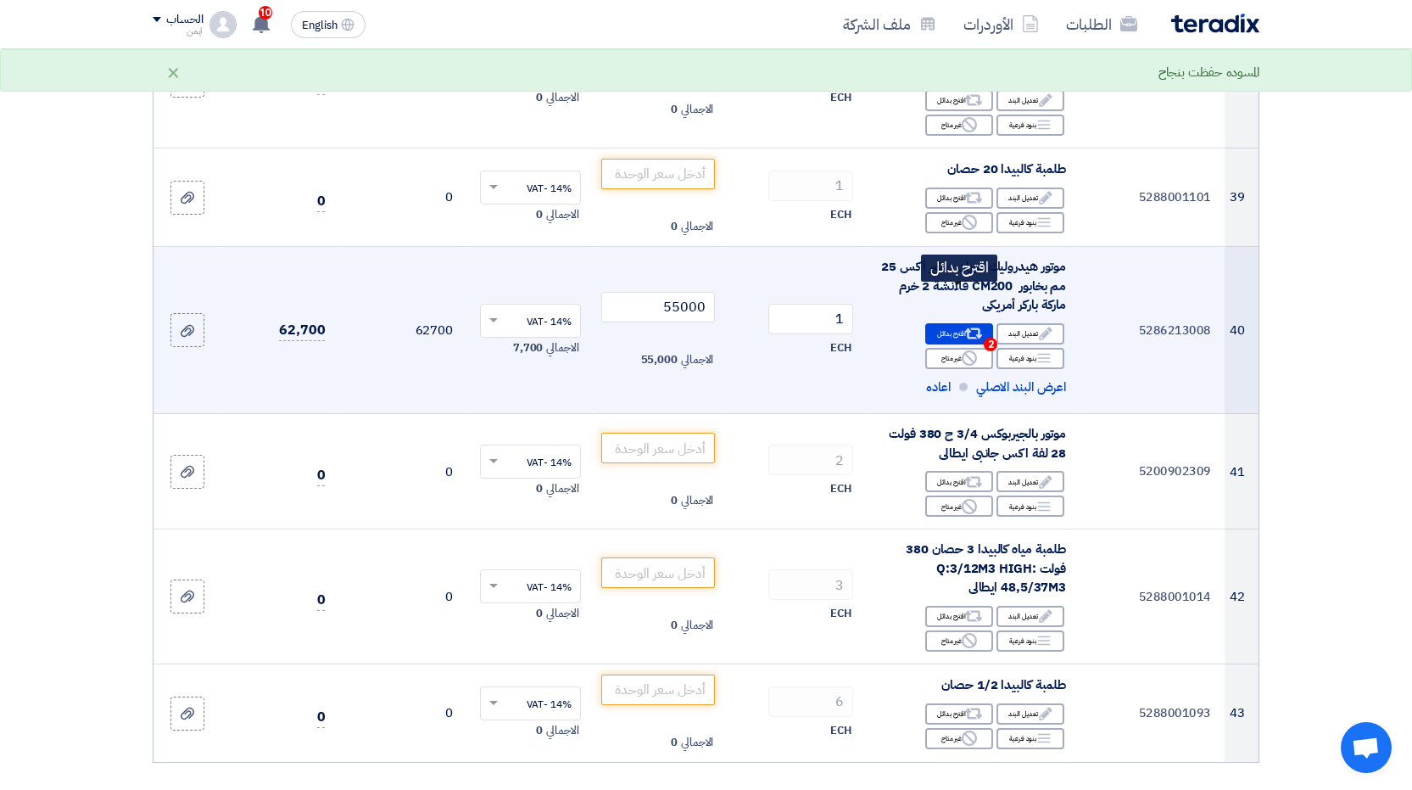
click at [953, 323] on div "Alternative اقترح بدائل 2" at bounding box center [959, 333] width 68 height 21
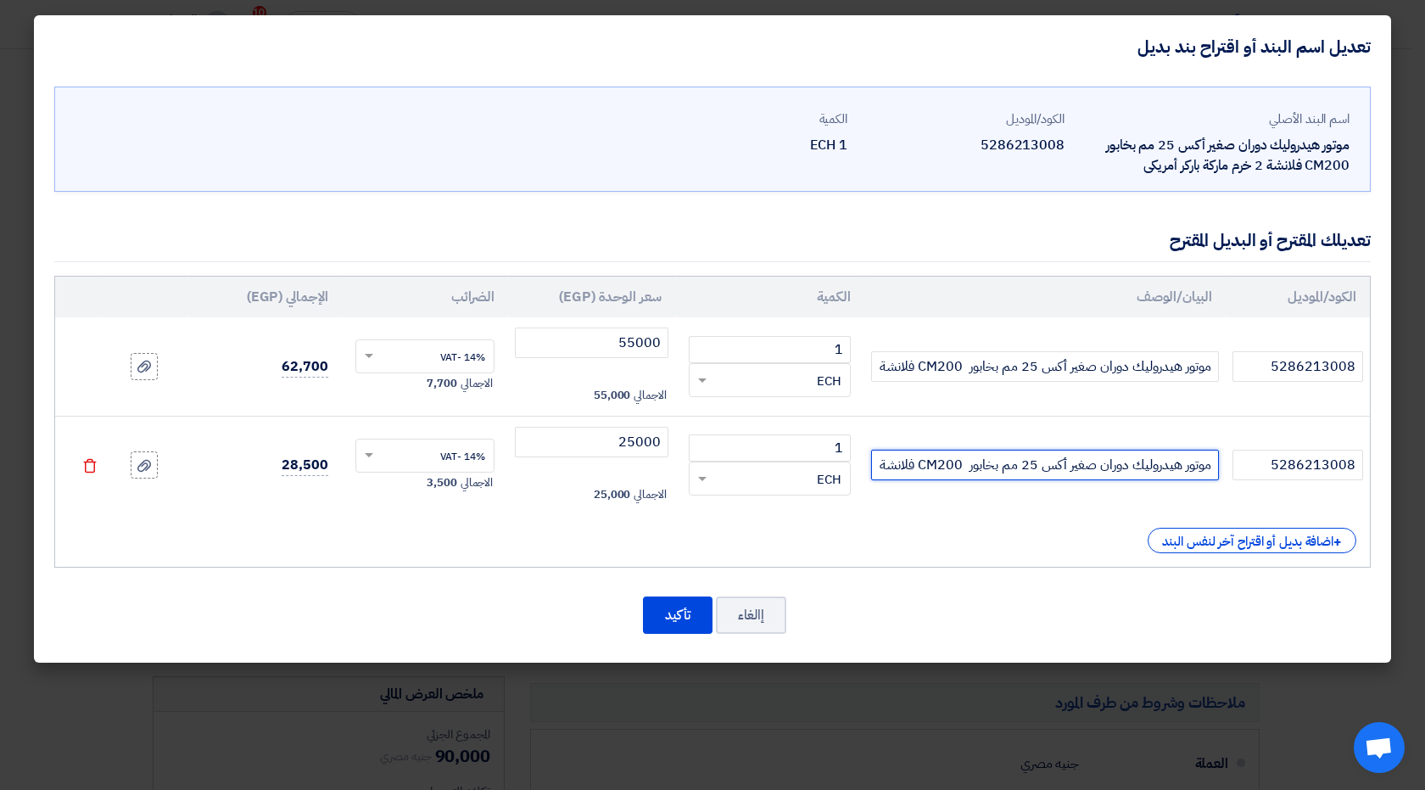
click at [915, 467] on input "موتور هيدروليك دوران صغير أكس 25 مم بخابور CM200 فلانشة 2 خرم صناعه اتحاد اوربى" at bounding box center [1045, 464] width 348 height 31
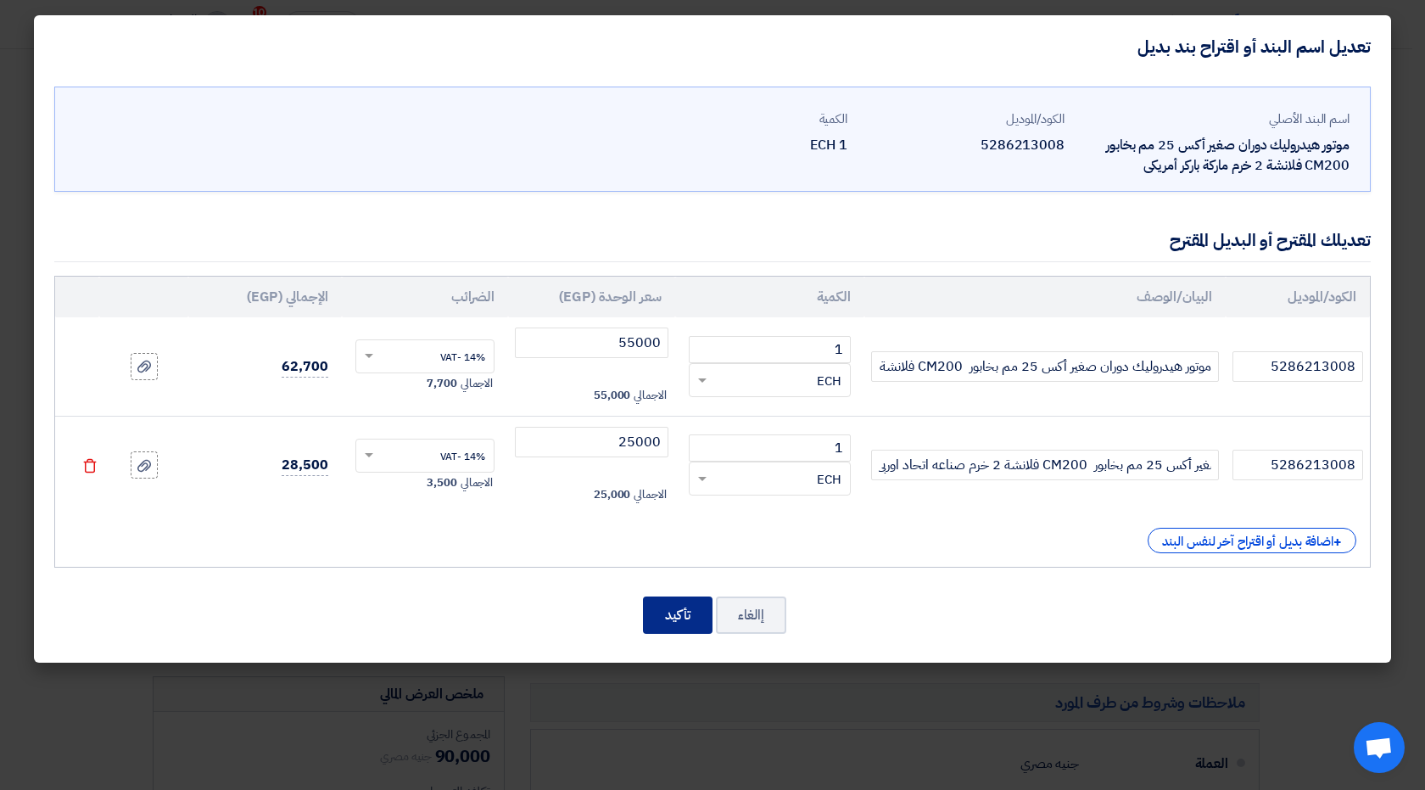
click at [661, 619] on button "تأكيد" at bounding box center [678, 614] width 70 height 37
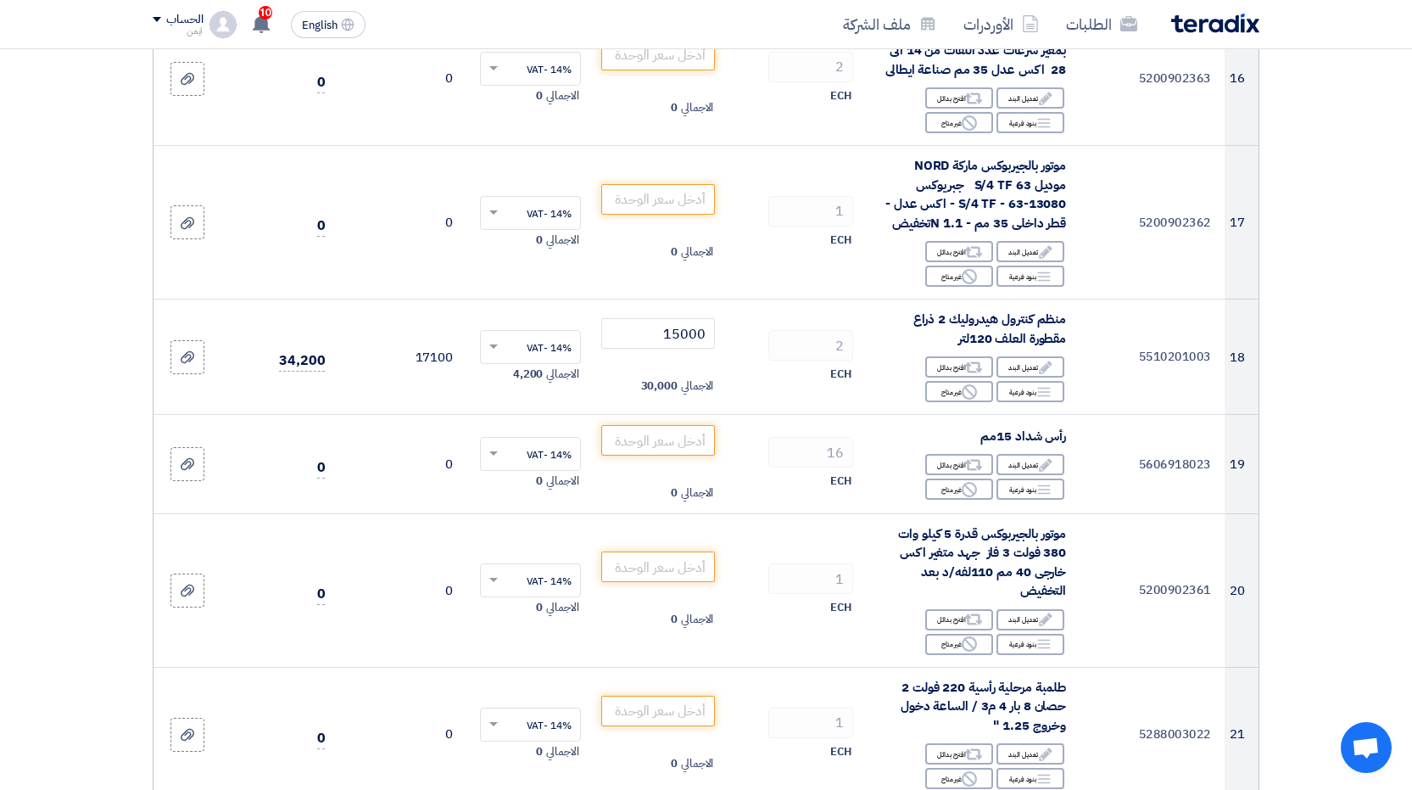
scroll to position [1951, 0]
